Goal: Find specific page/section: Find specific page/section

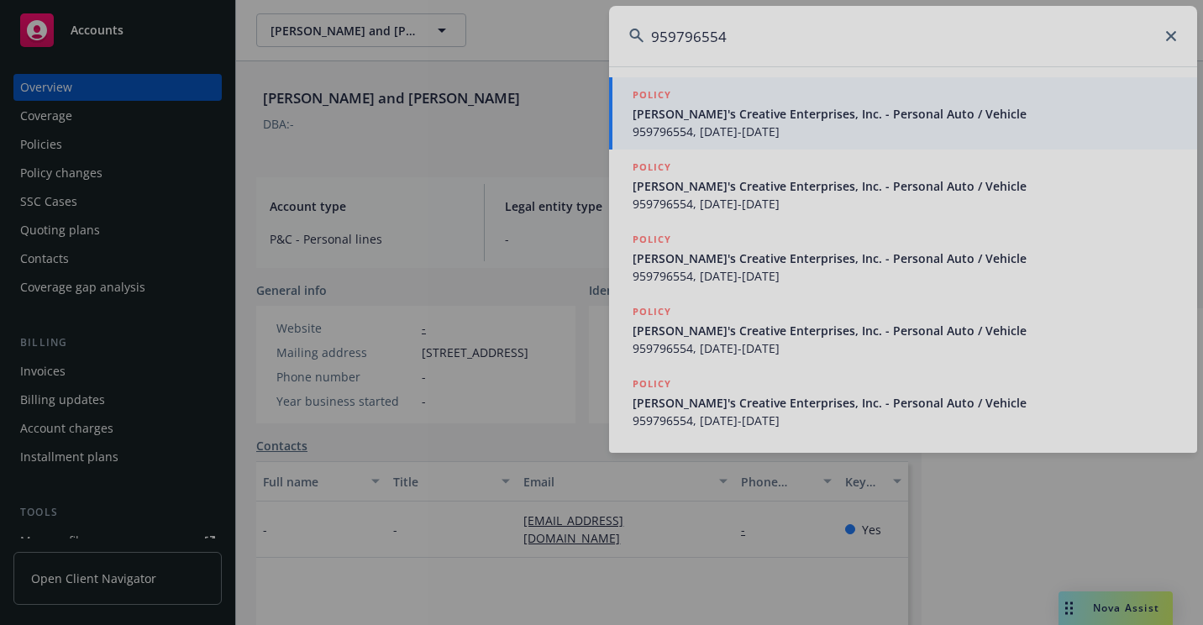
type input "959796554"
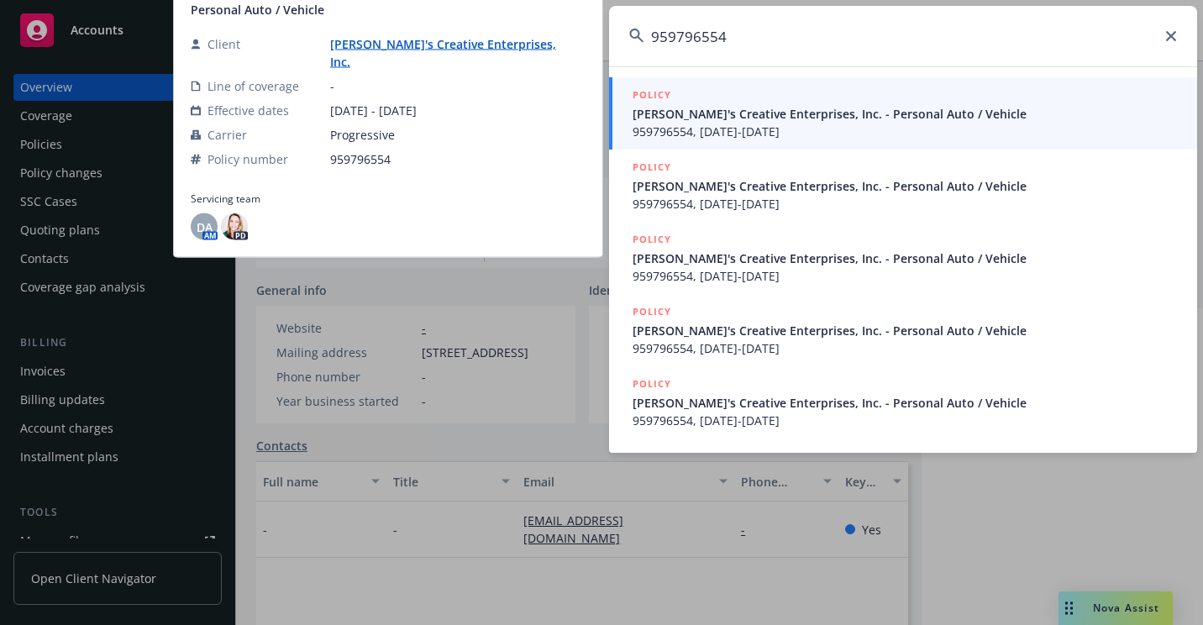
click at [790, 114] on span "[PERSON_NAME]'s Creative Enterprises, Inc. - Personal Auto / Vehicle" at bounding box center [905, 114] width 544 height 18
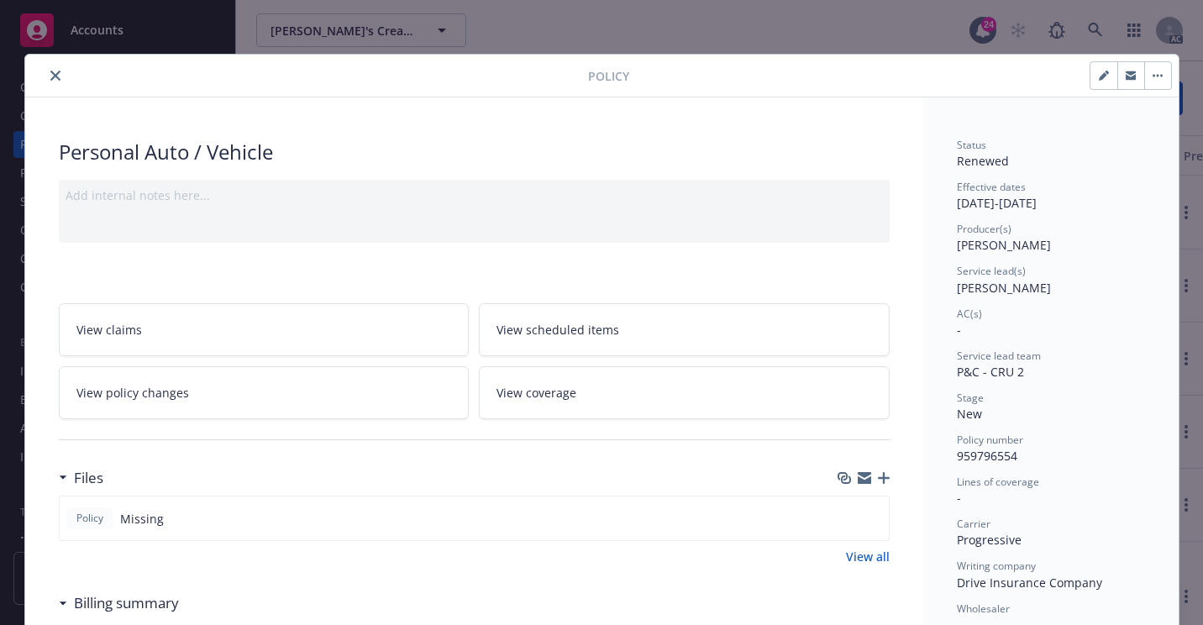
click at [50, 77] on icon "close" at bounding box center [55, 76] width 10 height 10
click at [50, 81] on div "Overview" at bounding box center [46, 87] width 52 height 27
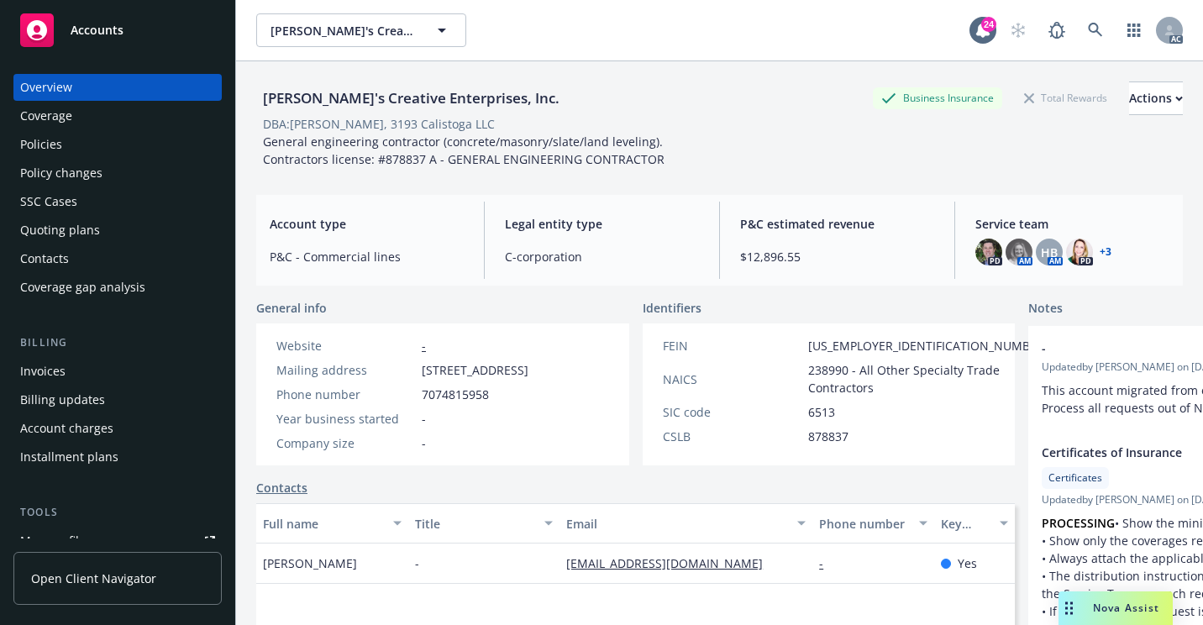
click at [134, 141] on div "Policies" at bounding box center [117, 144] width 195 height 27
